Goal: Task Accomplishment & Management: Use online tool/utility

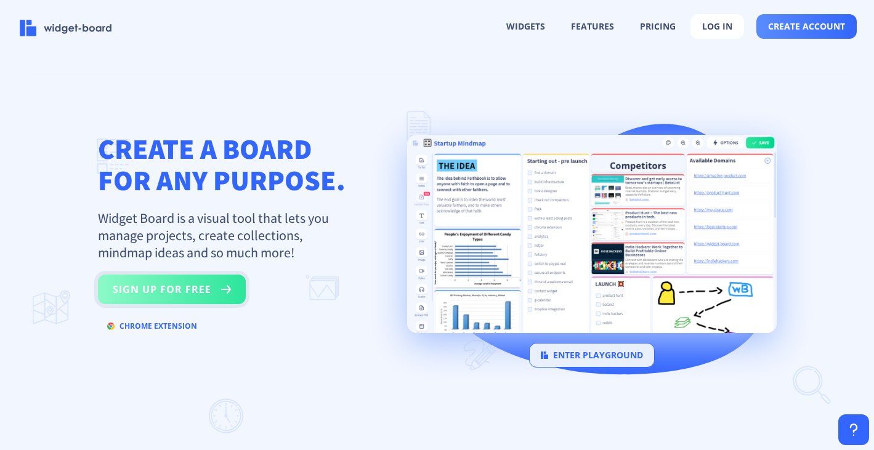
click at [219, 294] on rect at bounding box center [226, 289] width 15 height 15
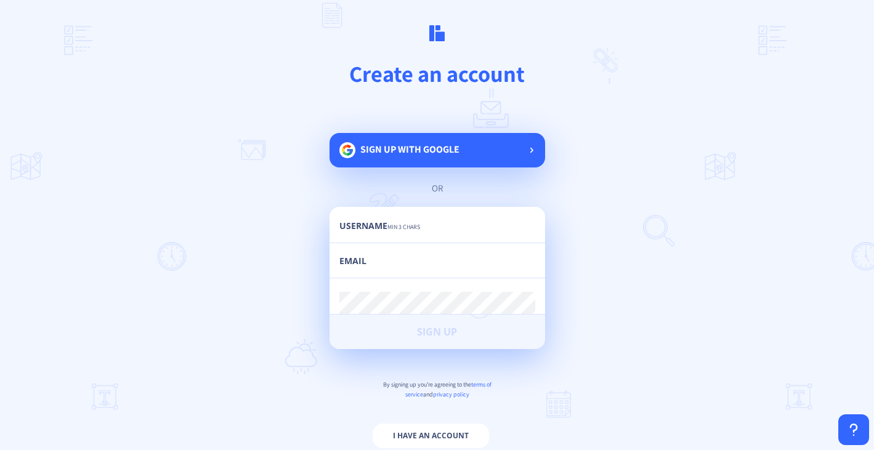
click at [424, 152] on span "Sign up with google" at bounding box center [409, 149] width 99 height 13
click at [432, 428] on button "I have an account" at bounding box center [431, 436] width 116 height 25
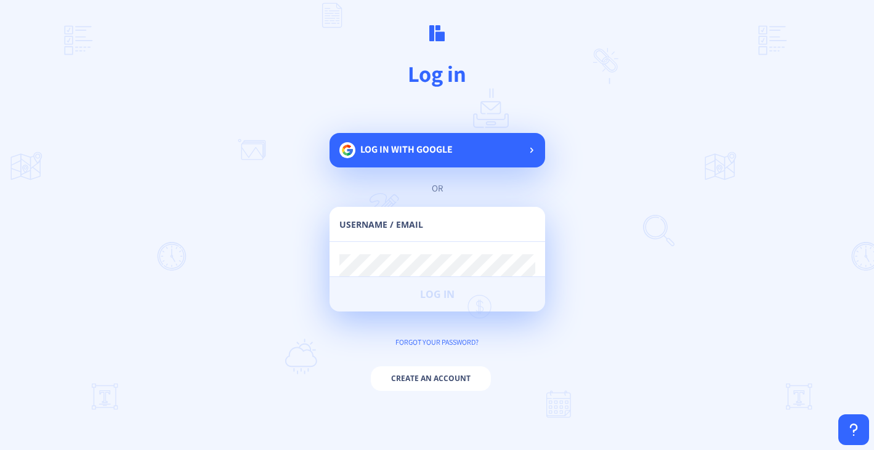
click at [378, 150] on span "Log in with google" at bounding box center [406, 149] width 92 height 13
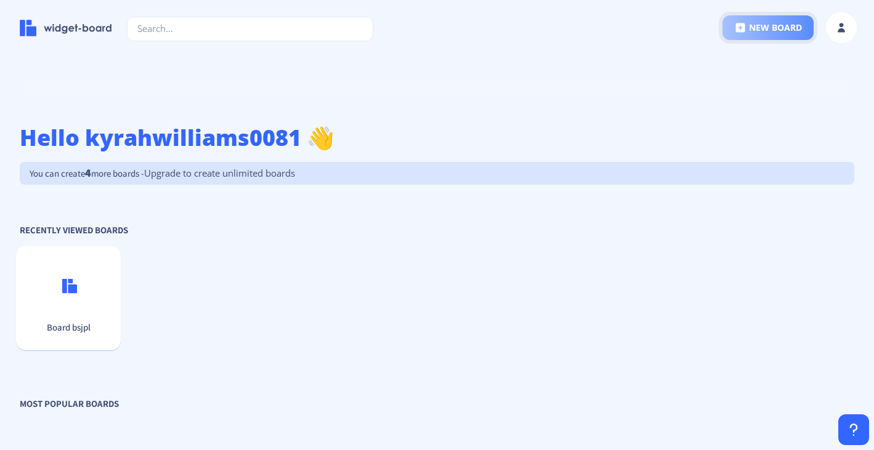
click at [763, 25] on button "new board" at bounding box center [768, 27] width 91 height 25
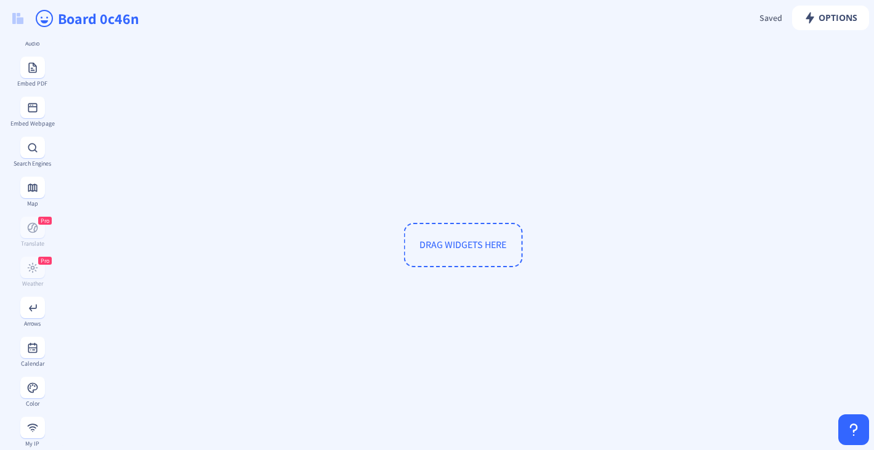
scroll to position [306, 0]
